Goal: Navigation & Orientation: Find specific page/section

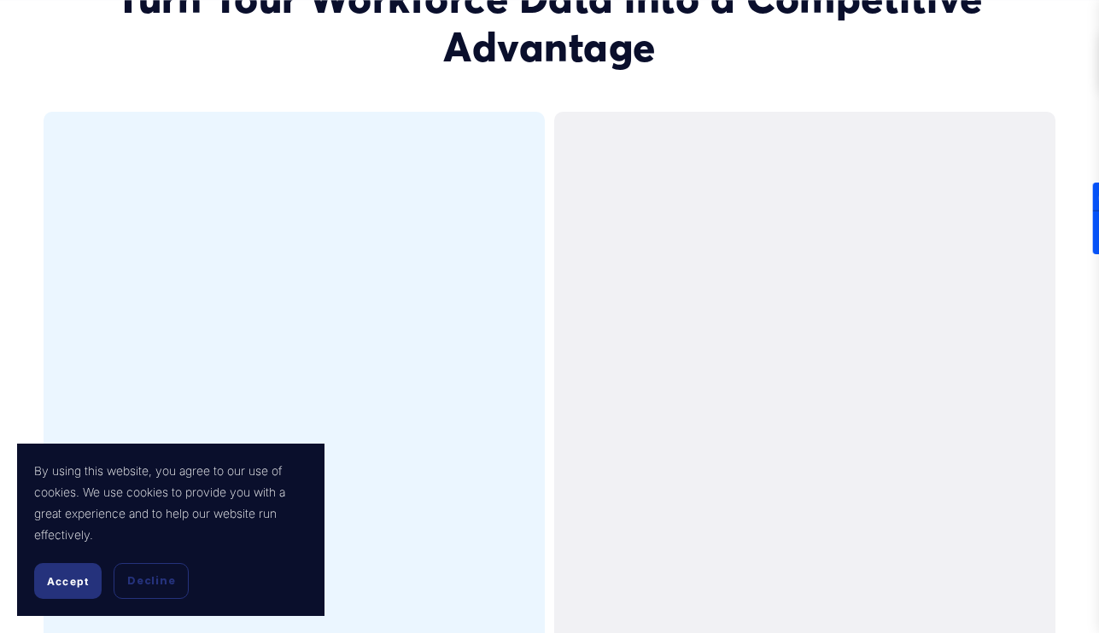
scroll to position [3293, 0]
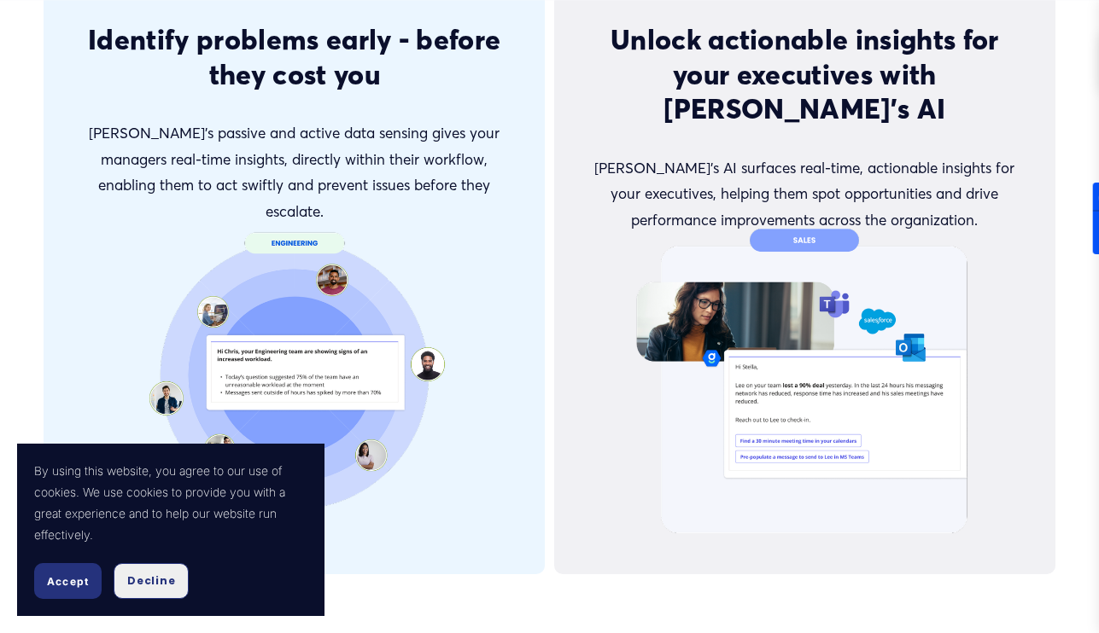
click at [141, 577] on span "Decline" at bounding box center [151, 581] width 48 height 15
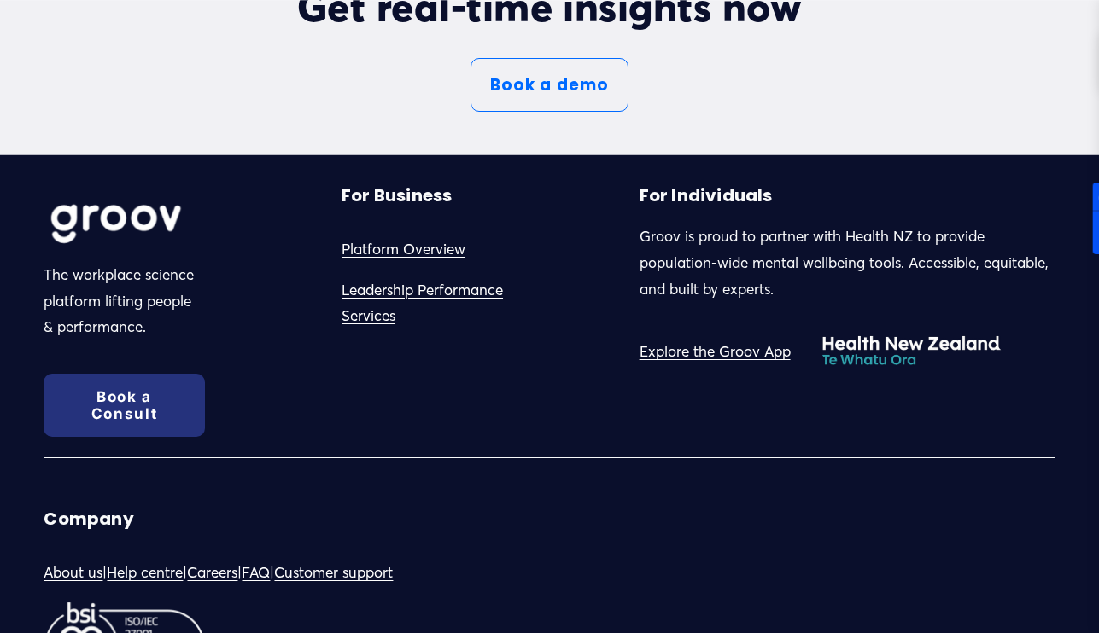
scroll to position [8775, 0]
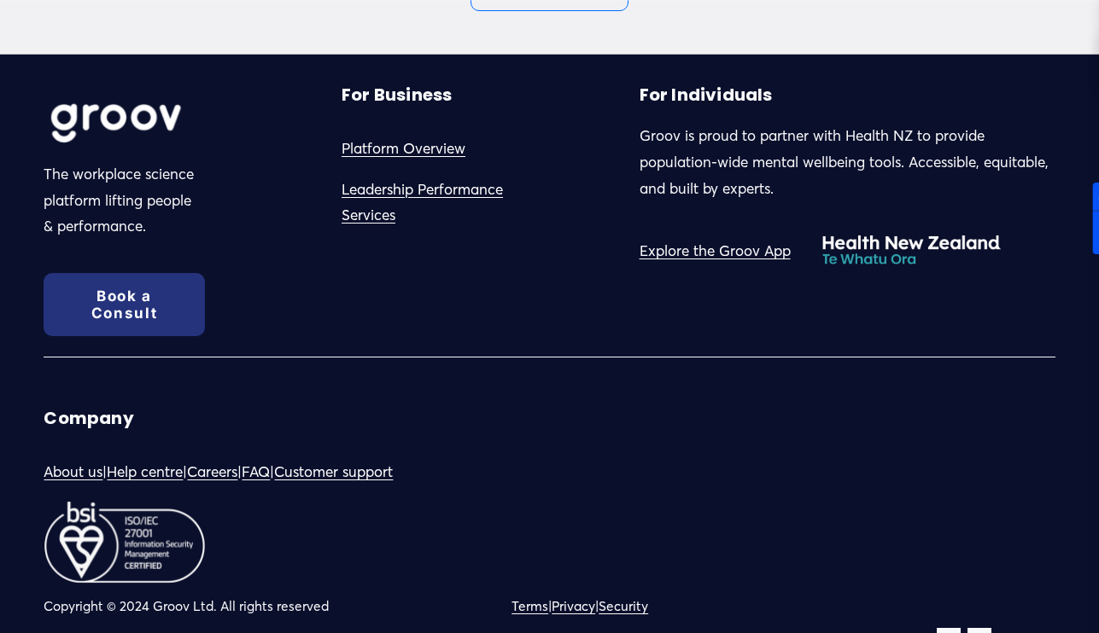
click at [72, 459] on link "About us" at bounding box center [73, 472] width 59 height 26
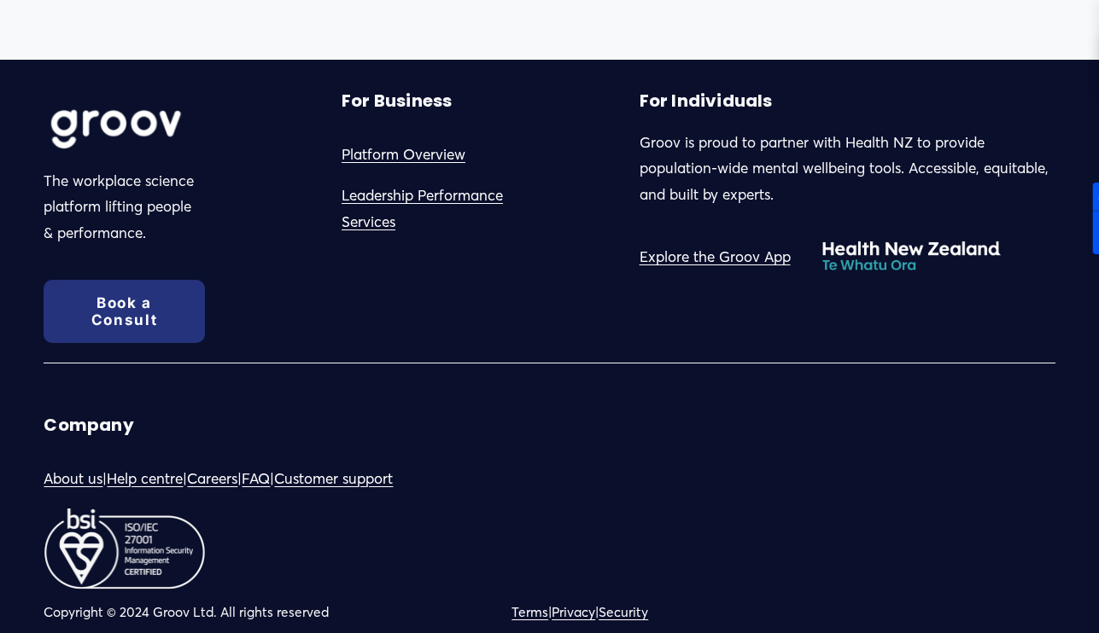
scroll to position [1574, 0]
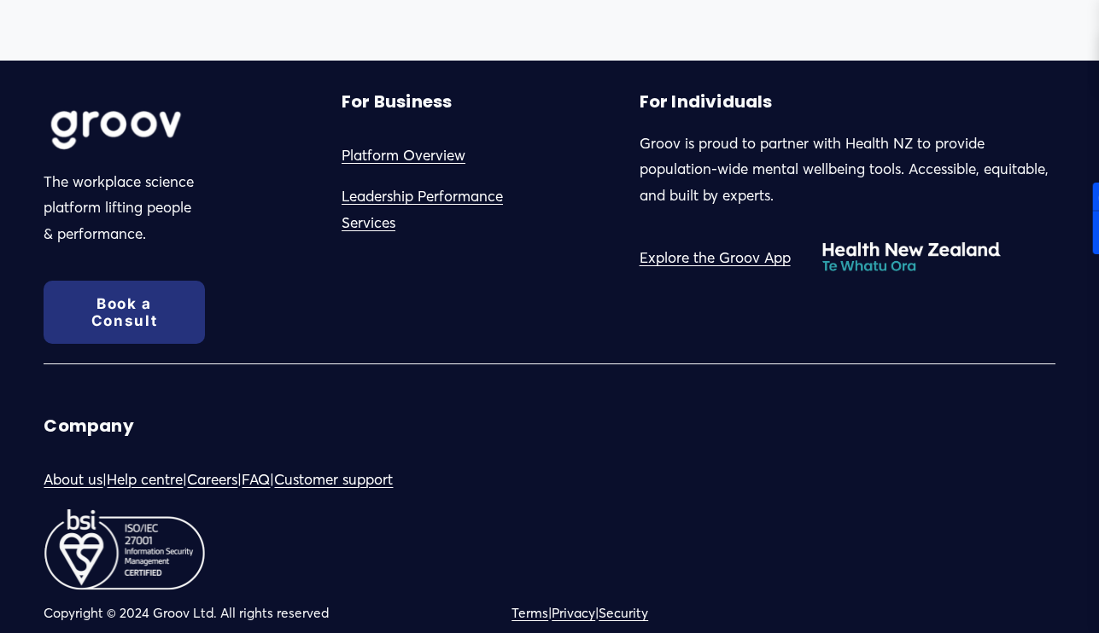
click at [173, 467] on link "Help centre" at bounding box center [145, 480] width 76 height 26
